Goal: Navigation & Orientation: Locate item on page

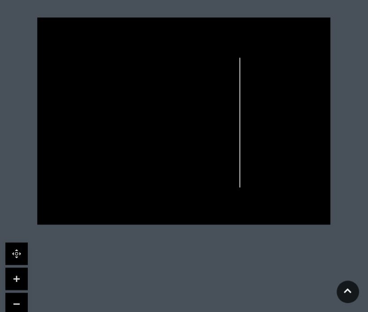
scroll to position [314, 0]
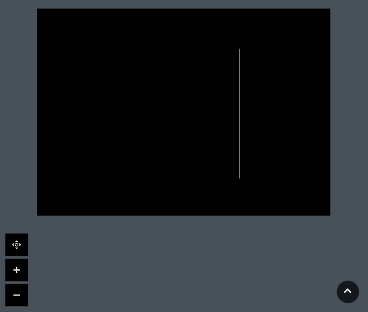
click at [13, 272] on link at bounding box center [16, 269] width 22 height 22
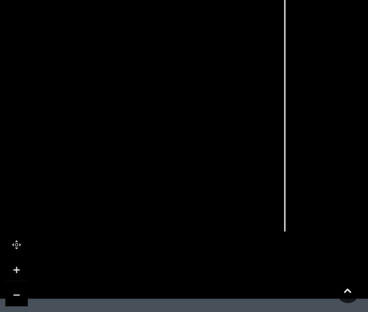
click at [13, 272] on link at bounding box center [16, 269] width 22 height 22
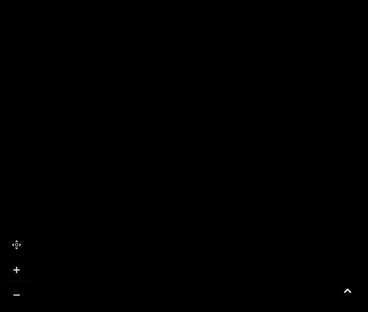
drag, startPoint x: 187, startPoint y: 223, endPoint x: 244, endPoint y: 214, distance: 58.1
click at [244, 214] on polygon at bounding box center [51, 152] width 406 height 470
drag, startPoint x: 287, startPoint y: 126, endPoint x: 321, endPoint y: 187, distance: 69.5
click at [321, 187] on icon at bounding box center [349, 179] width 164 height 366
click at [21, 293] on link at bounding box center [16, 294] width 22 height 22
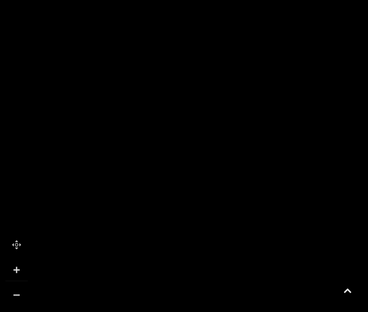
drag, startPoint x: 132, startPoint y: 218, endPoint x: 175, endPoint y: 296, distance: 89.1
click at [175, 296] on icon at bounding box center [282, 112] width 716 height 402
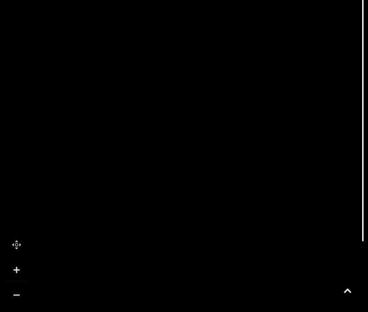
drag, startPoint x: 199, startPoint y: 212, endPoint x: 169, endPoint y: 298, distance: 91.2
click at [169, 298] on icon at bounding box center [254, 112] width 716 height 402
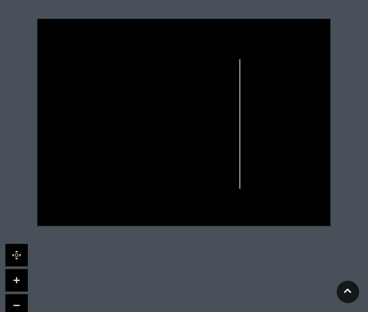
scroll to position [311, 0]
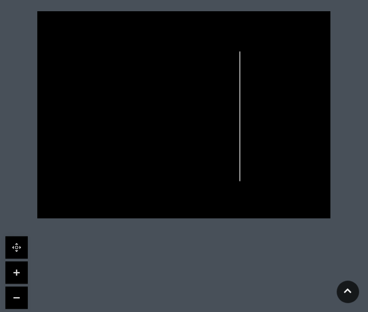
click at [21, 270] on link at bounding box center [16, 272] width 22 height 22
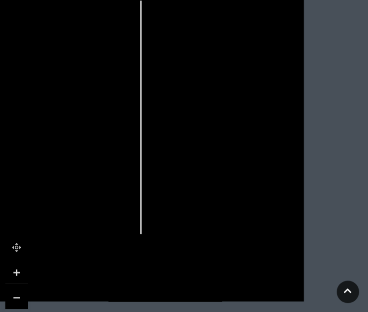
drag, startPoint x: 277, startPoint y: 207, endPoint x: 133, endPoint y: 203, distance: 144.0
click at [133, 203] on icon at bounding box center [40, 114] width 662 height 373
click at [17, 266] on link at bounding box center [16, 272] width 22 height 22
